Goal: Task Accomplishment & Management: Complete application form

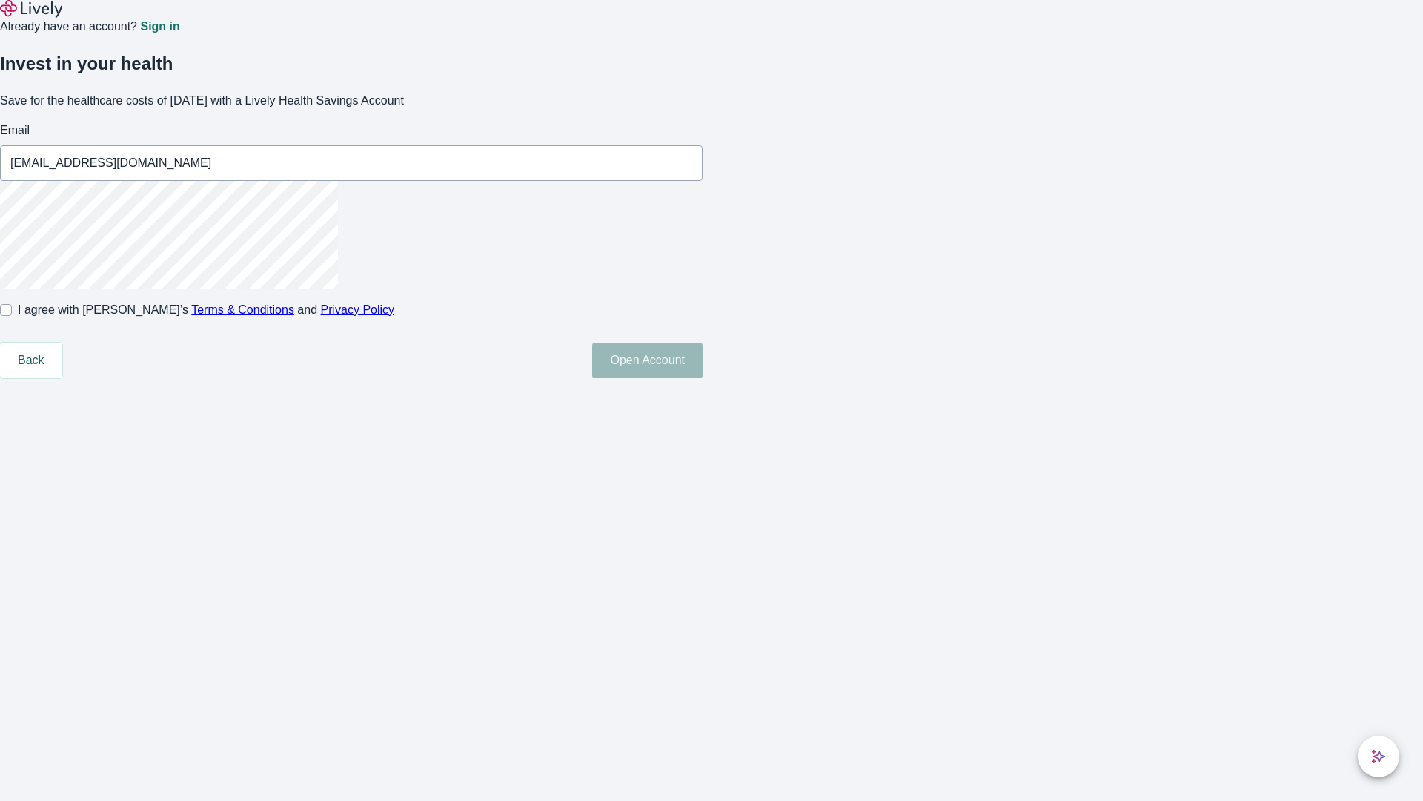
click at [12, 316] on input "I agree with Lively’s Terms & Conditions and Privacy Policy" at bounding box center [6, 310] width 12 height 12
checkbox input "true"
click at [703, 378] on button "Open Account" at bounding box center [647, 360] width 110 height 36
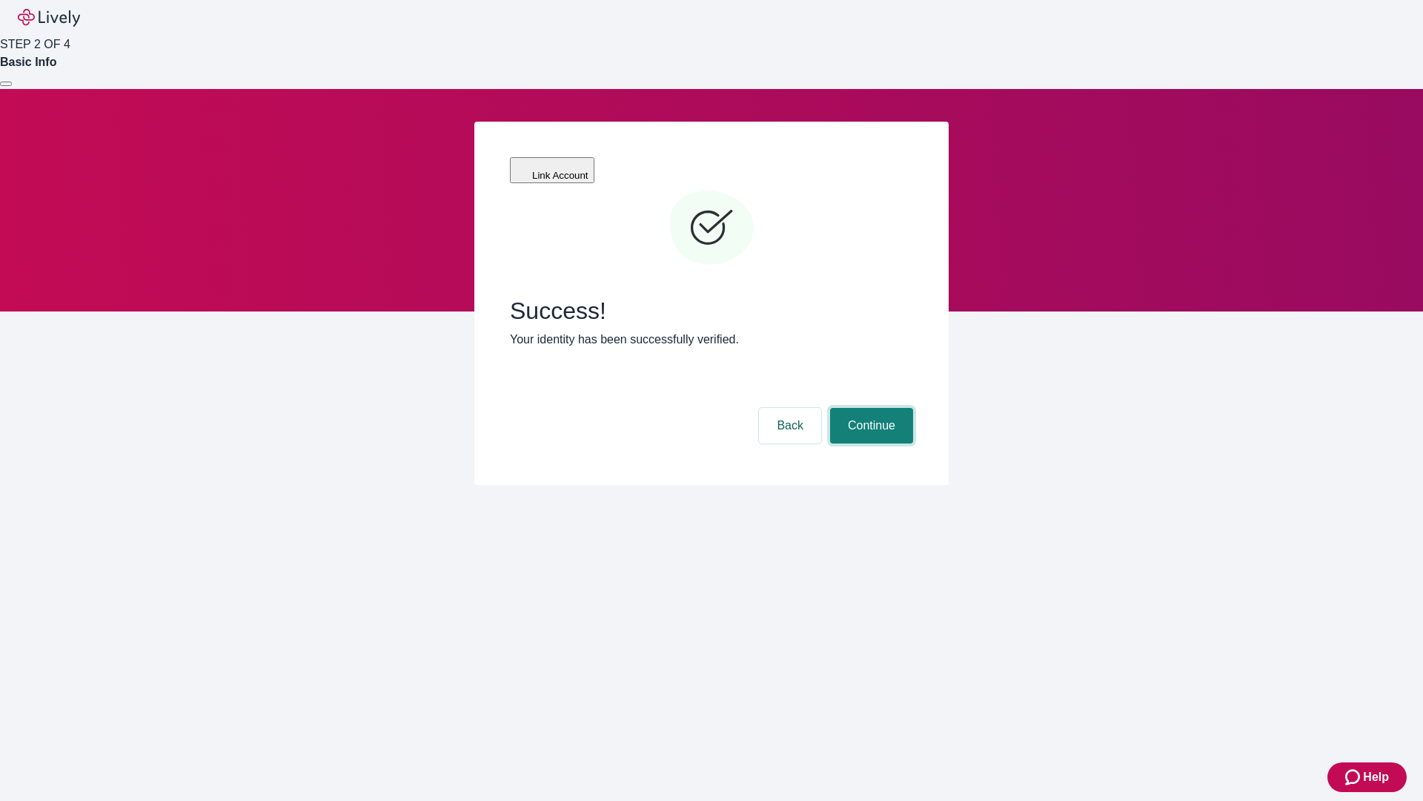
click at [870, 408] on button "Continue" at bounding box center [871, 426] width 83 height 36
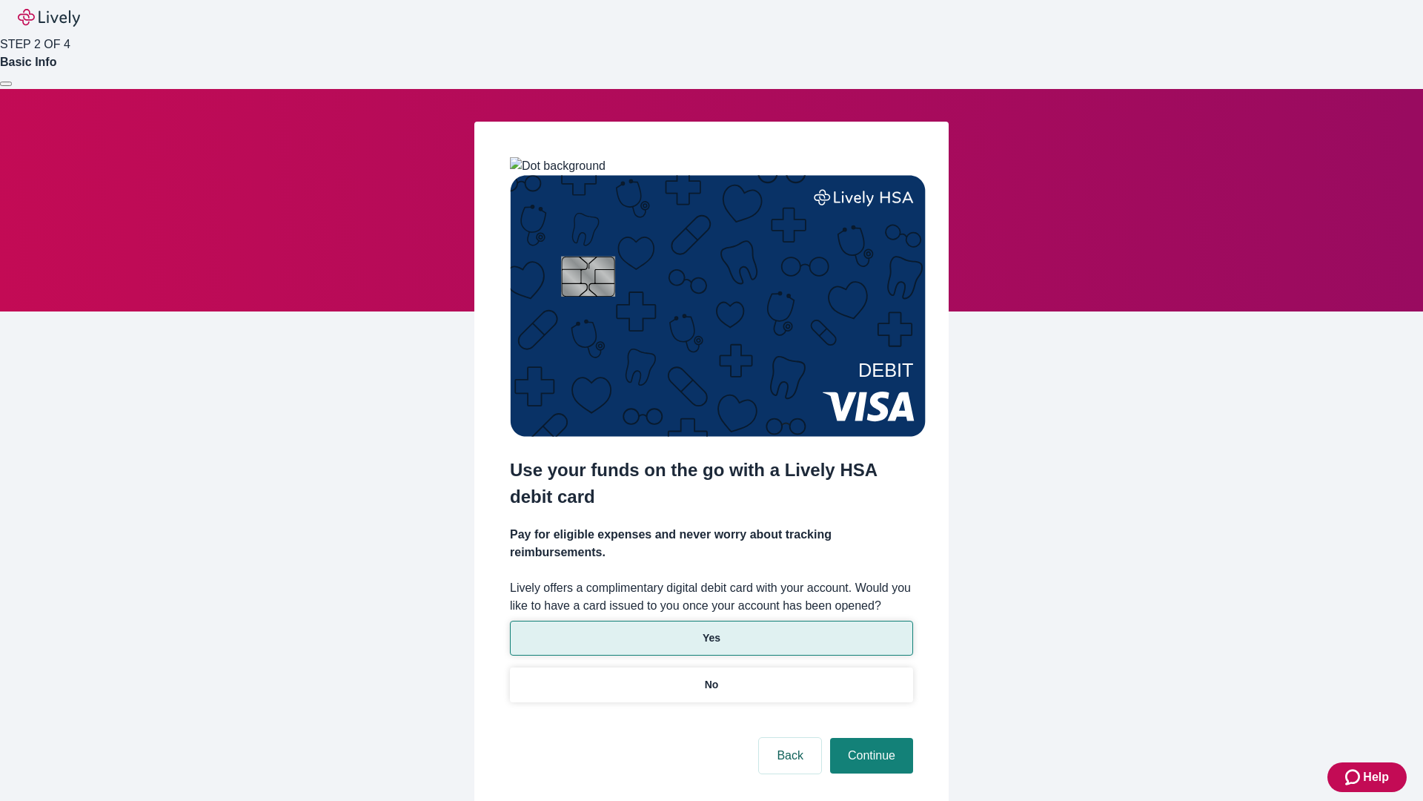
click at [711, 630] on p "Yes" at bounding box center [712, 638] width 18 height 16
click at [870, 738] on button "Continue" at bounding box center [871, 756] width 83 height 36
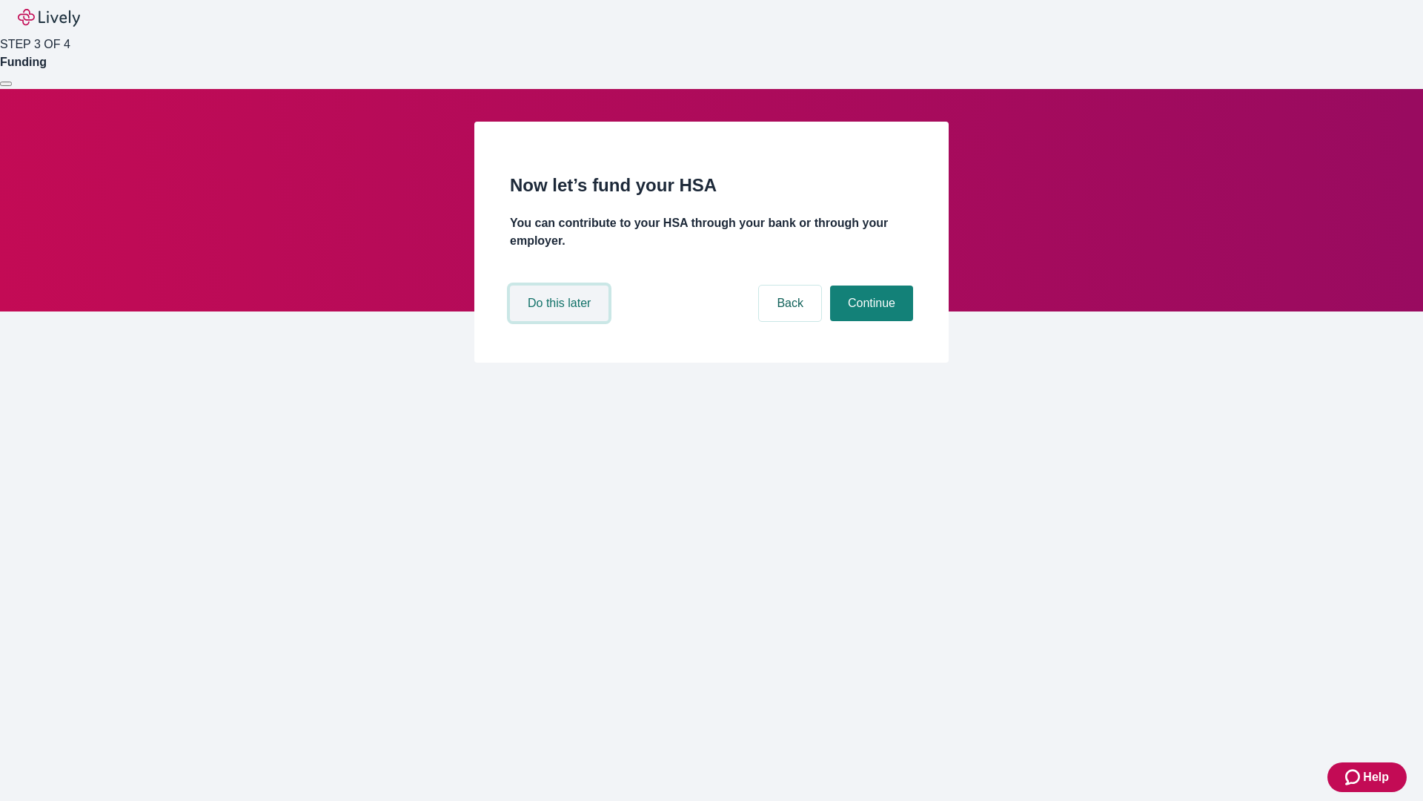
click at [561, 321] on button "Do this later" at bounding box center [559, 303] width 99 height 36
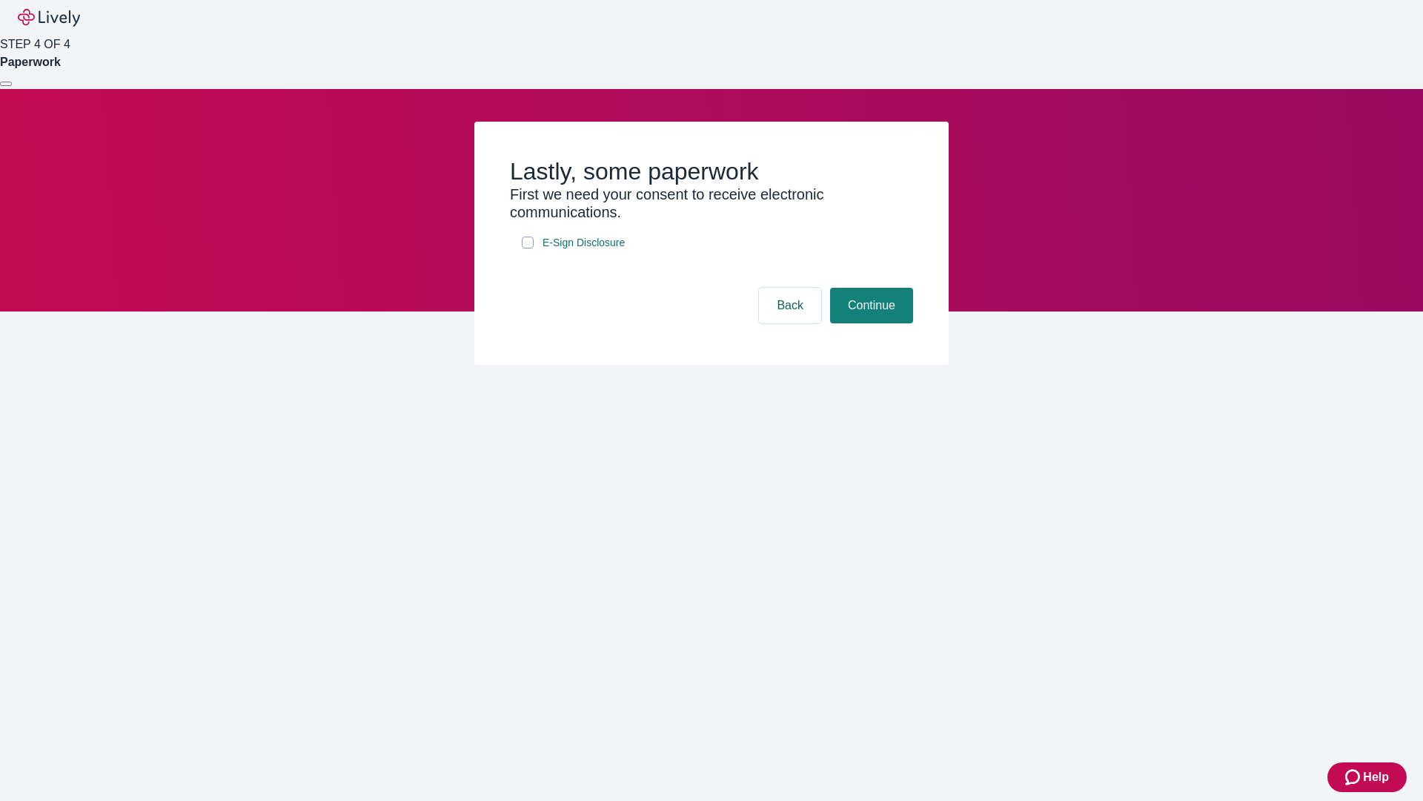
click at [528, 248] on input "E-Sign Disclosure" at bounding box center [528, 242] width 12 height 12
checkbox input "true"
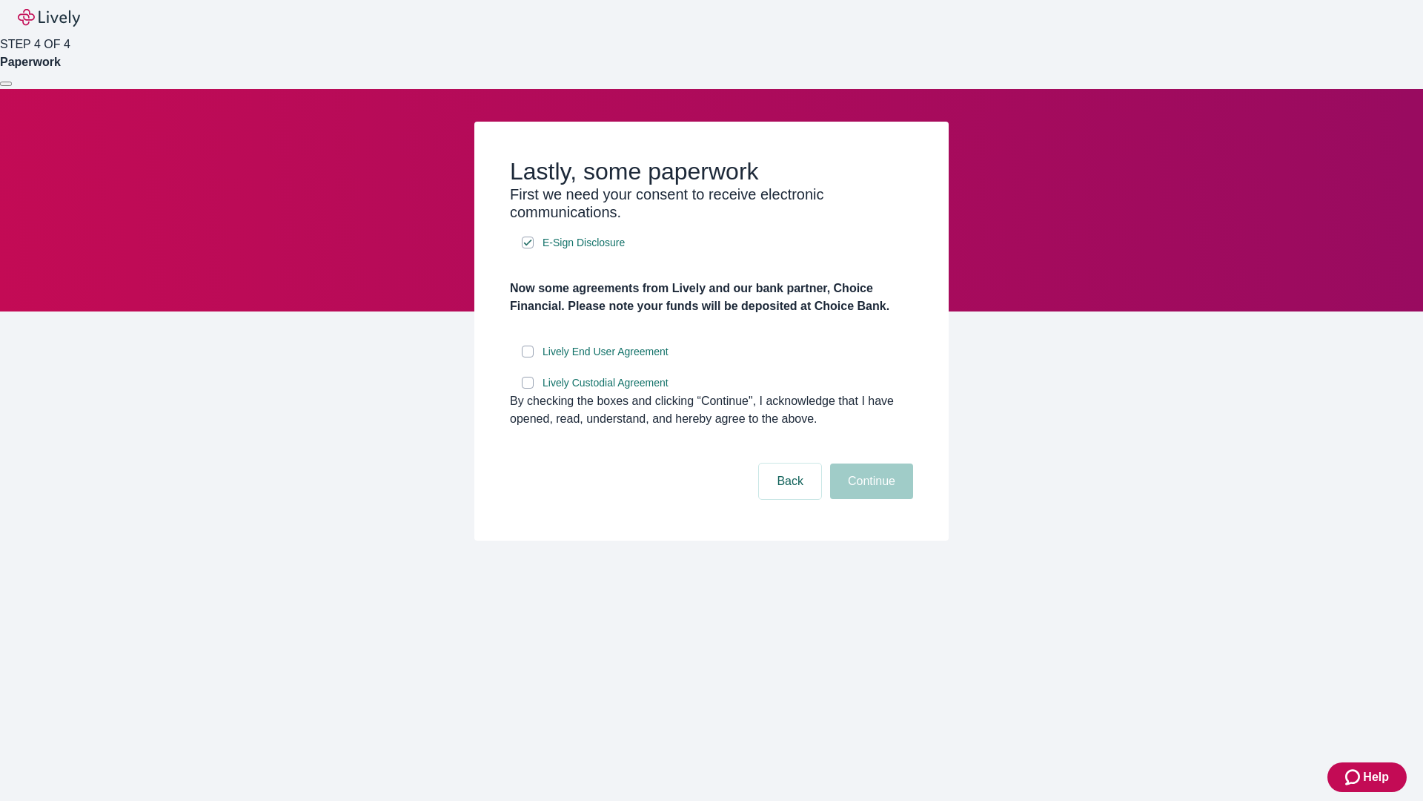
click at [528, 357] on input "Lively End User Agreement" at bounding box center [528, 351] width 12 height 12
checkbox input "true"
click at [528, 388] on input "Lively Custodial Agreement" at bounding box center [528, 383] width 12 height 12
checkbox input "true"
click at [870, 499] on button "Continue" at bounding box center [871, 481] width 83 height 36
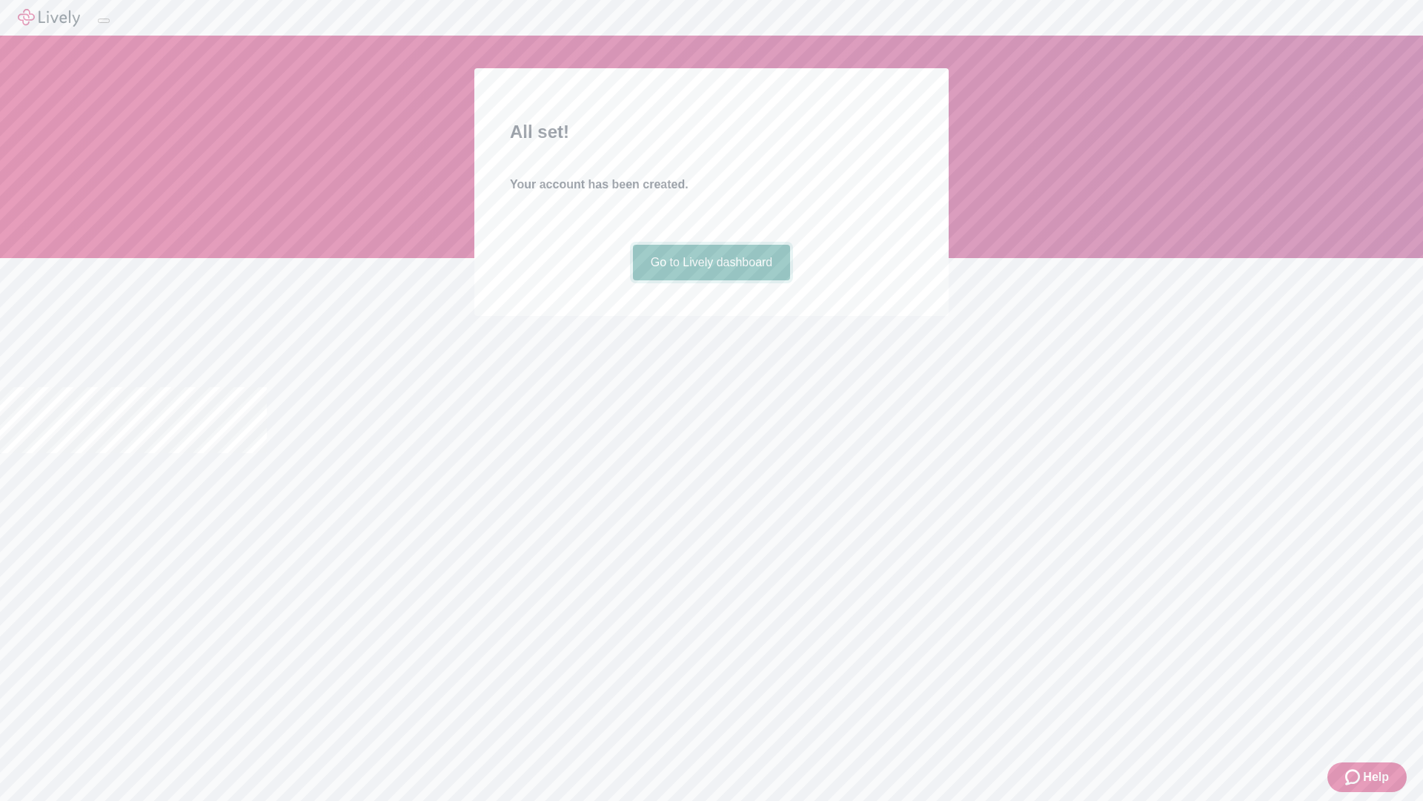
click at [711, 280] on link "Go to Lively dashboard" at bounding box center [712, 263] width 158 height 36
